Goal: Navigation & Orientation: Find specific page/section

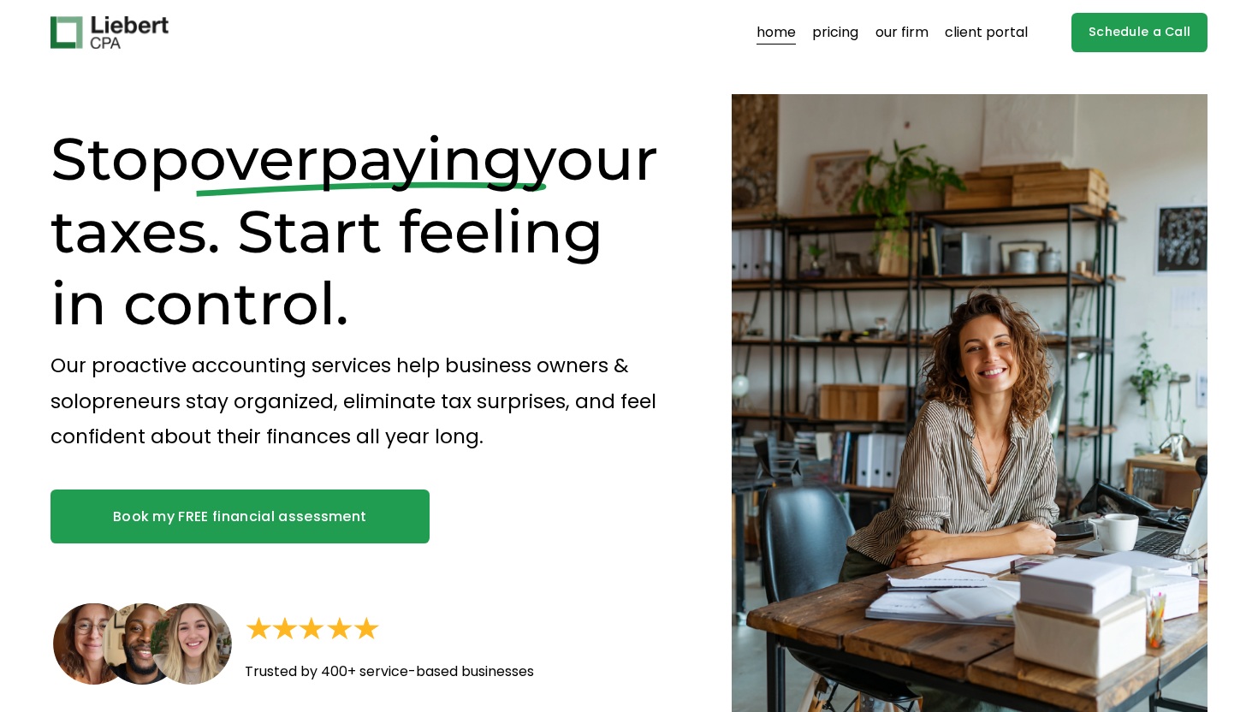
click at [834, 38] on link "pricing" at bounding box center [835, 32] width 46 height 27
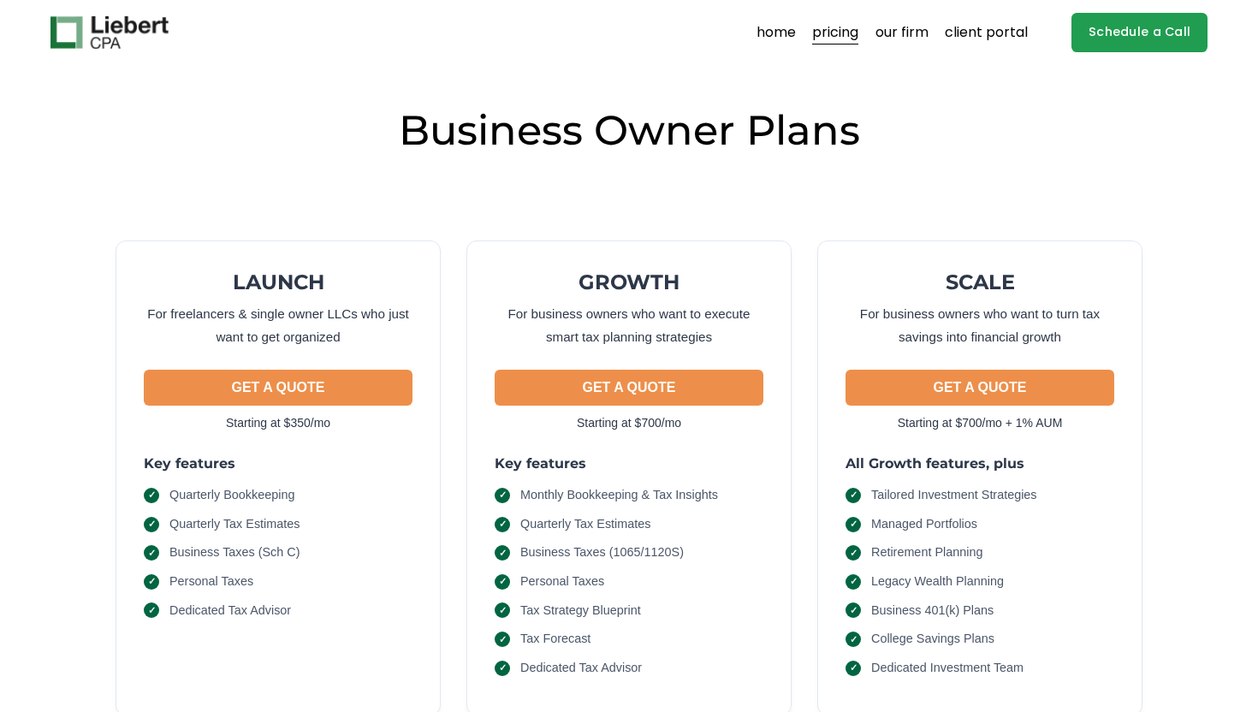
click at [775, 23] on link "home" at bounding box center [776, 32] width 39 height 27
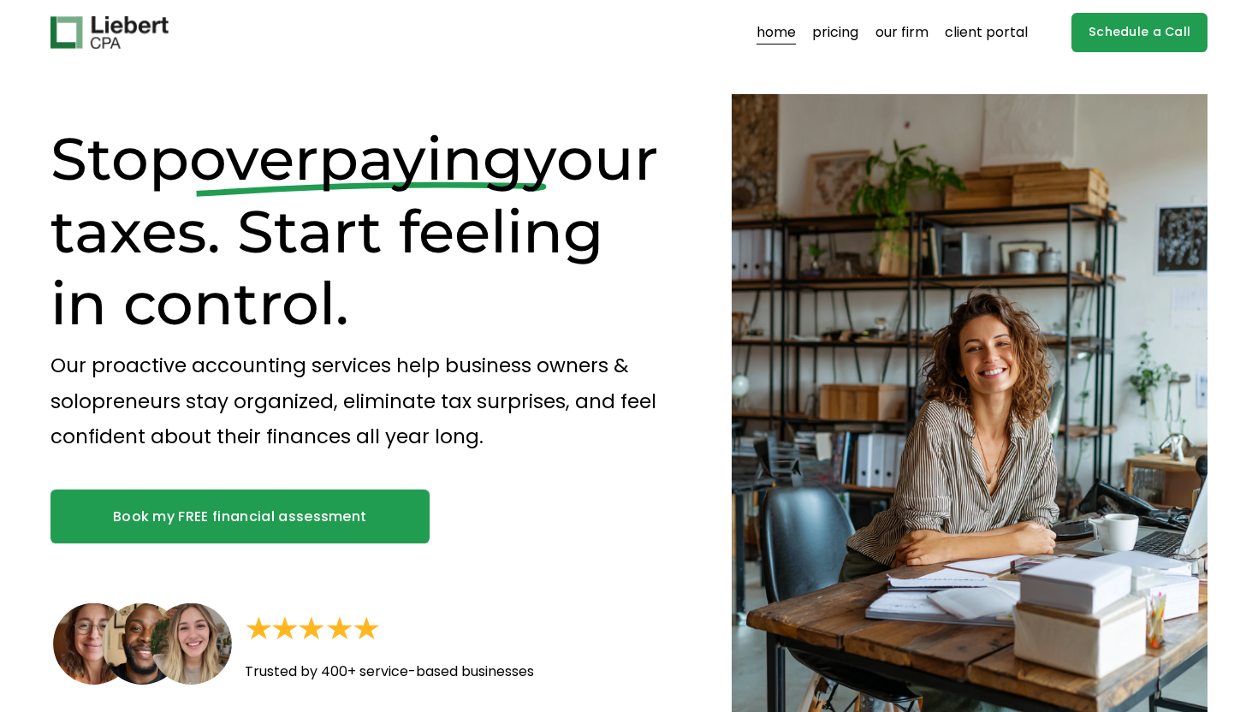
click at [928, 39] on link "our firm" at bounding box center [902, 32] width 53 height 27
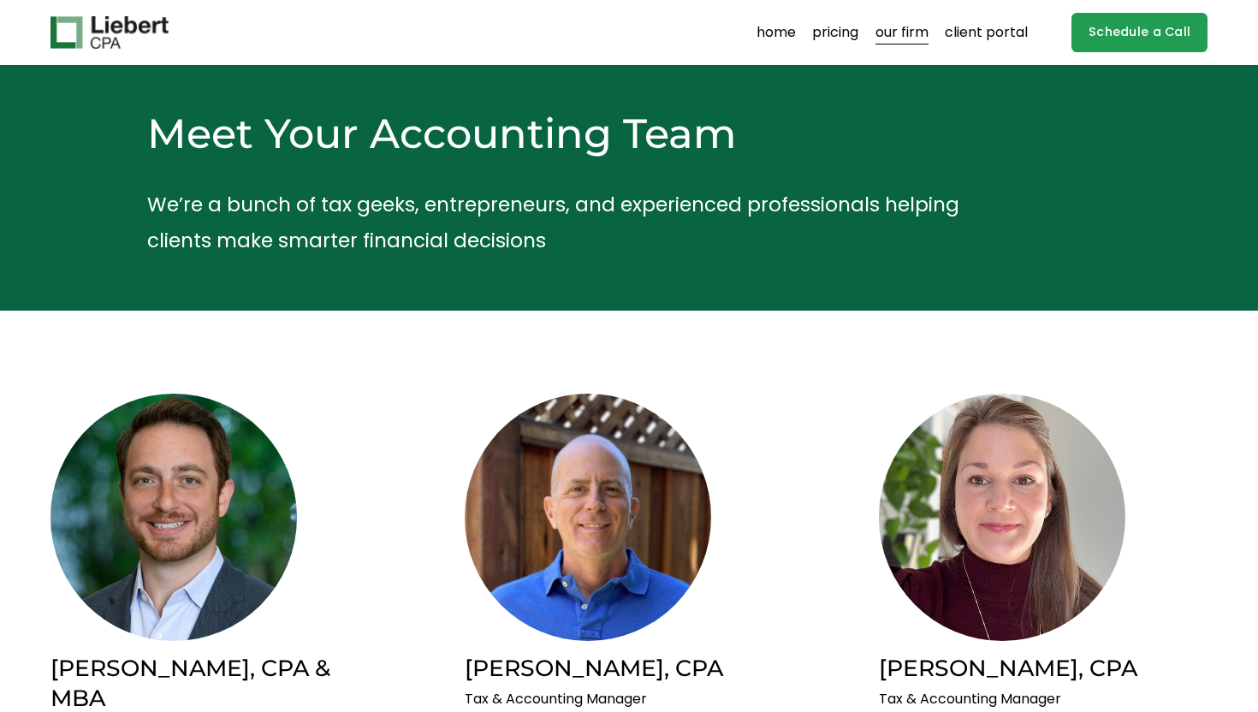
click at [846, 32] on link "pricing" at bounding box center [835, 32] width 46 height 27
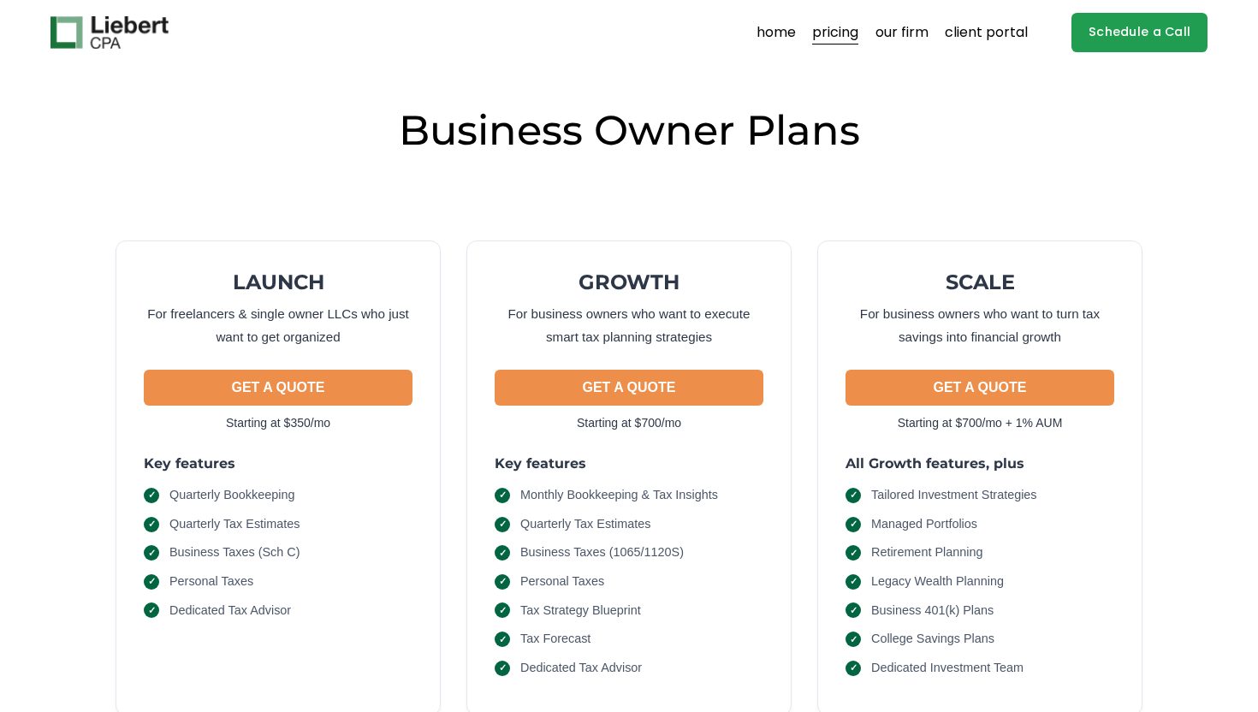
click at [899, 38] on link "our firm" at bounding box center [902, 32] width 53 height 27
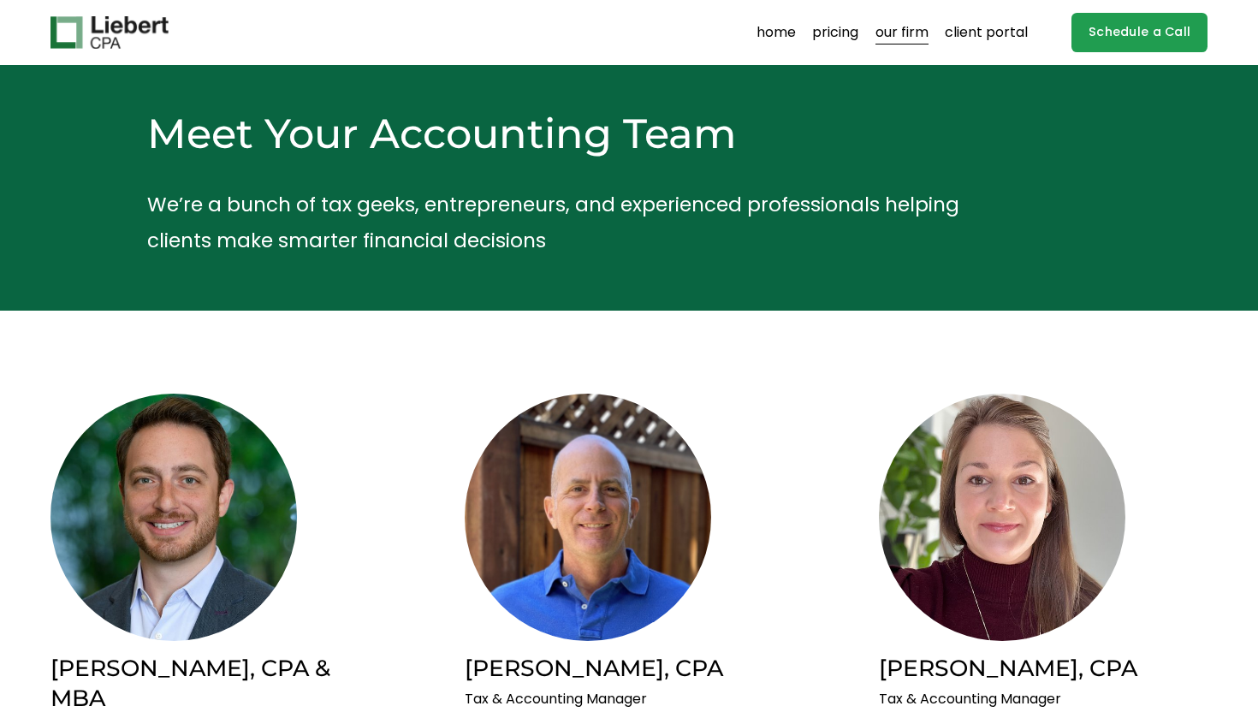
click at [779, 33] on link "home" at bounding box center [776, 32] width 39 height 27
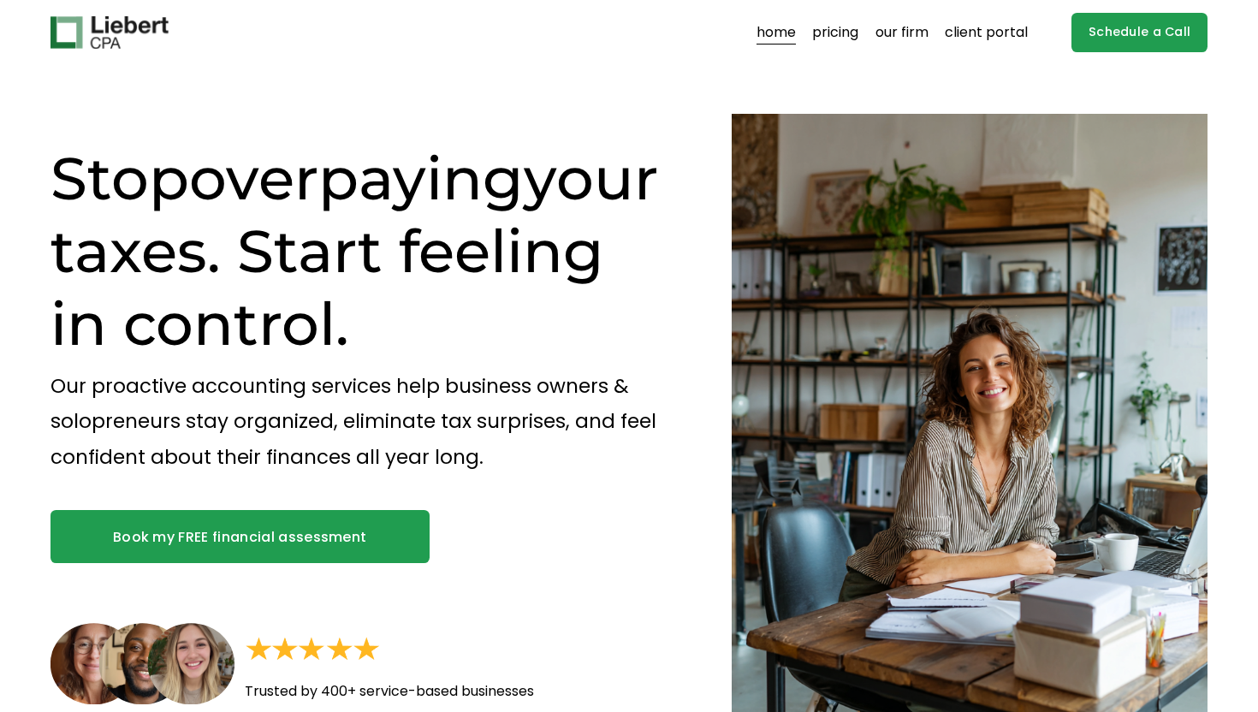
click at [882, 25] on link "our firm" at bounding box center [902, 32] width 53 height 27
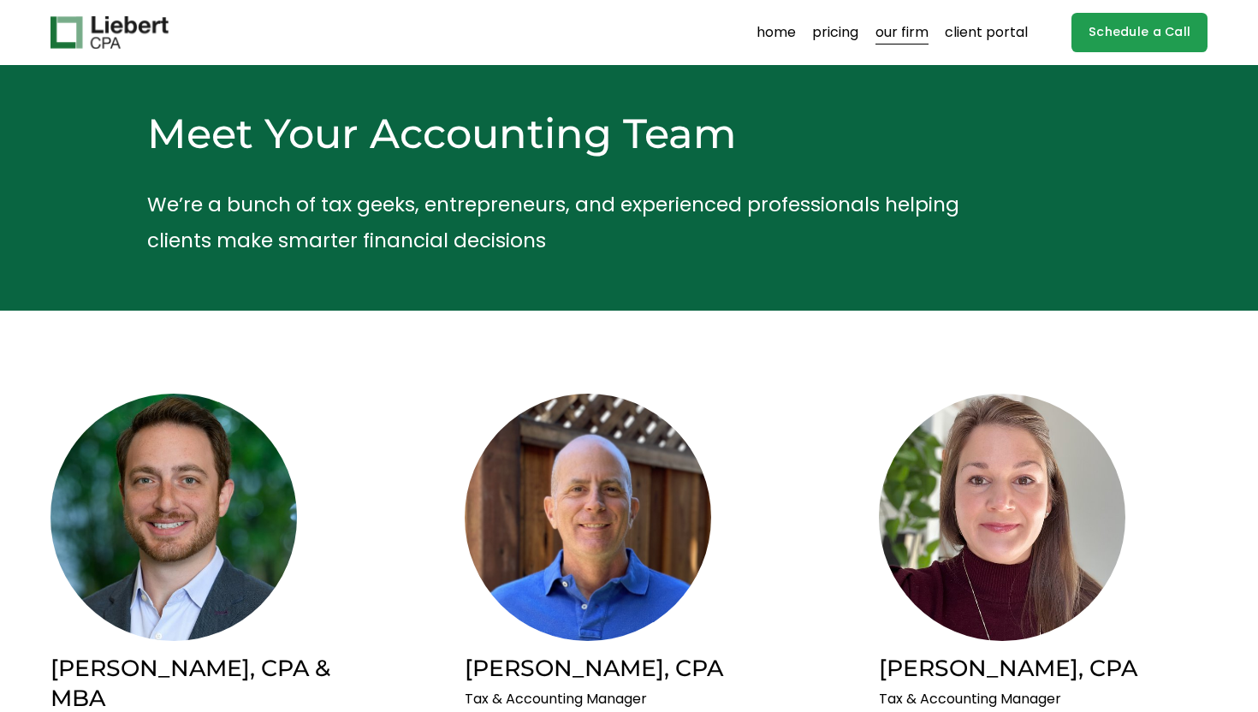
click at [820, 36] on link "pricing" at bounding box center [835, 32] width 46 height 27
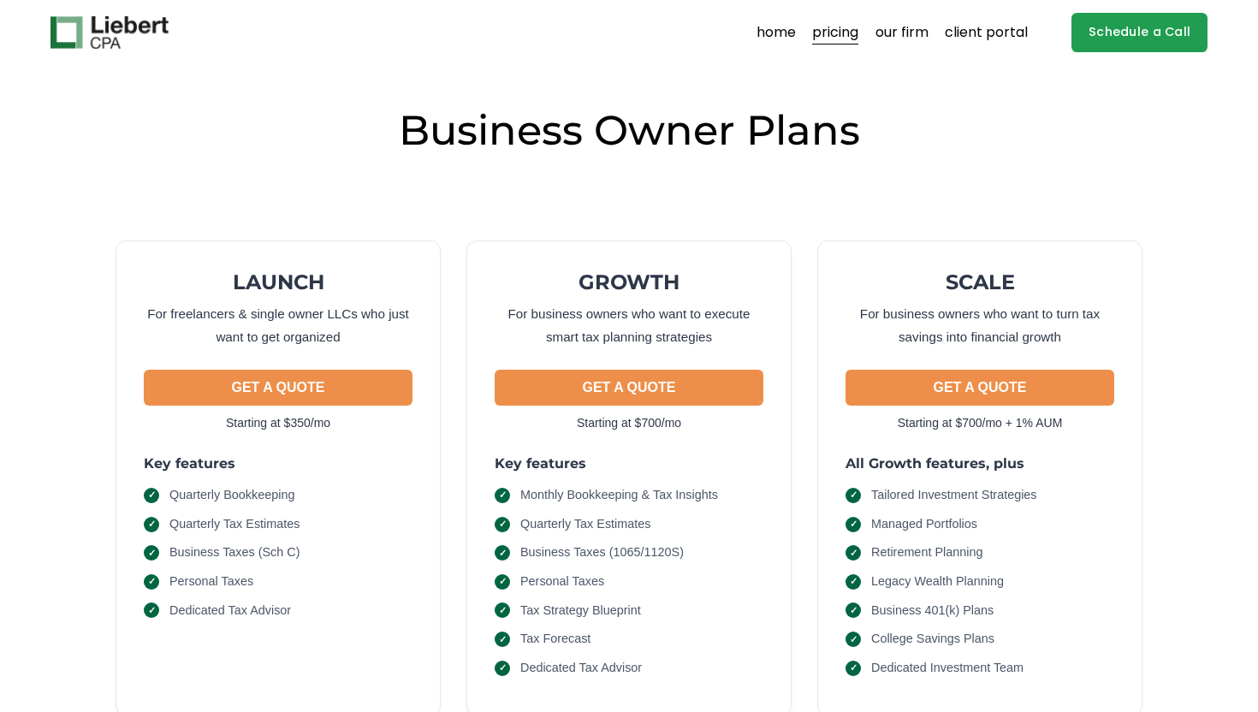
click at [761, 22] on link "home" at bounding box center [776, 32] width 39 height 27
